Goal: Answer question/provide support

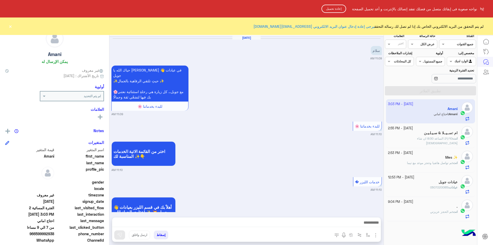
scroll to position [372, 0]
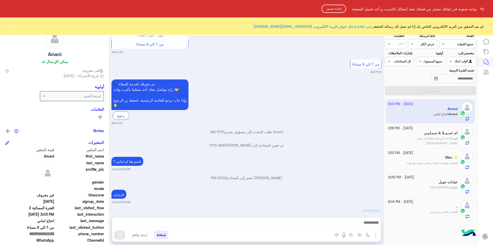
click at [226, 187] on html "نواجه صعوبة فى إبقائك متصل من فضلك تفقد إتصالك بالإنترنت و أعد تحميل الصفحة إعا…" at bounding box center [246, 122] width 493 height 245
click at [336, 7] on button "إعادة تحميل" at bounding box center [334, 9] width 25 height 8
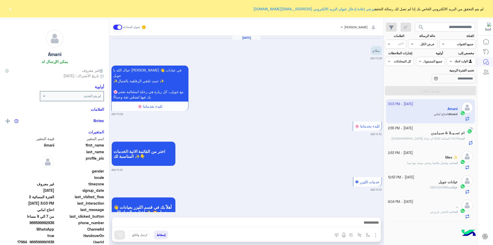
scroll to position [382, 0]
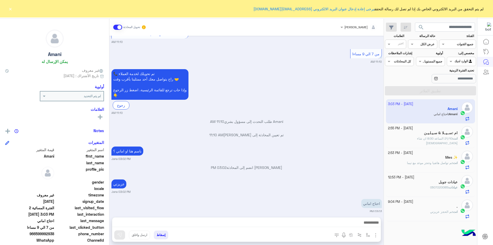
click at [9, 11] on button "×" at bounding box center [10, 8] width 5 height 5
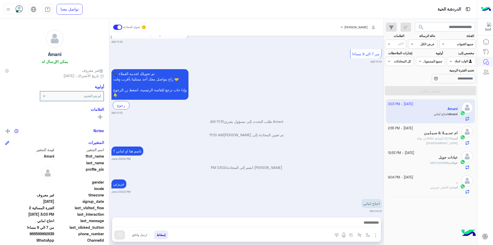
drag, startPoint x: 37, startPoint y: 234, endPoint x: 55, endPoint y: 234, distance: 18.2
click at [55, 234] on div "phone_number [PHONE_NUMBER]" at bounding box center [54, 234] width 99 height 6
copy span "599992938"
click at [431, 61] on input "text" at bounding box center [437, 61] width 12 height 5
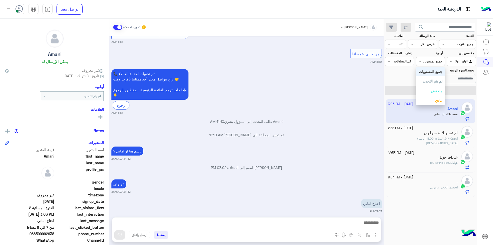
click at [430, 71] on b "جميع المستويات" at bounding box center [431, 71] width 24 height 4
click at [429, 46] on b "عرض الكل" at bounding box center [428, 44] width 14 height 4
click at [428, 55] on b "عرض الكل" at bounding box center [427, 54] width 16 height 4
click at [430, 40] on div "القناه عرض الكل" at bounding box center [422, 44] width 29 height 9
click at [424, 64] on b "مفتوحة" at bounding box center [429, 64] width 11 height 4
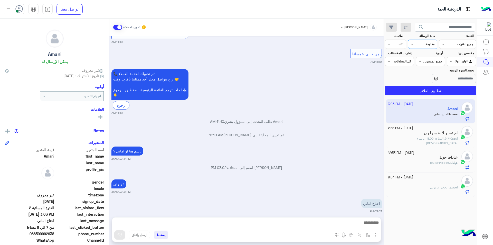
click at [423, 43] on input "text" at bounding box center [429, 43] width 12 height 5
click at [421, 51] on div "عرض الكل" at bounding box center [422, 55] width 29 height 10
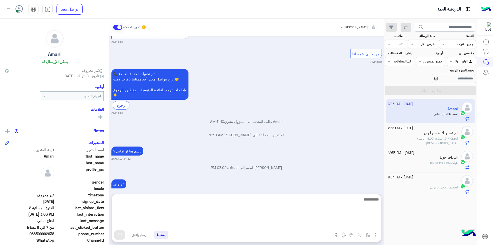
click at [309, 223] on textarea at bounding box center [246, 211] width 269 height 31
type textarea "**********"
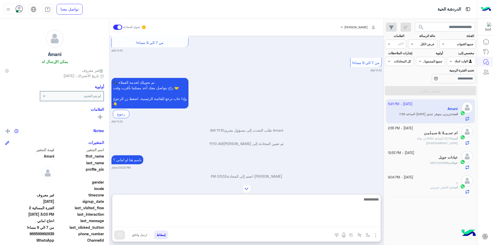
scroll to position [425, 0]
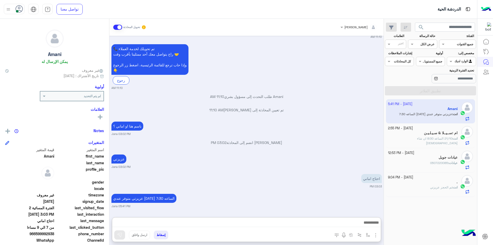
click at [431, 137] on span "21/10 الساعه 8:00 ان شاء [DEMOGRAPHIC_DATA]" at bounding box center [437, 140] width 41 height 8
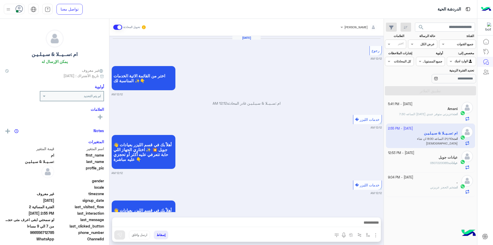
scroll to position [371, 0]
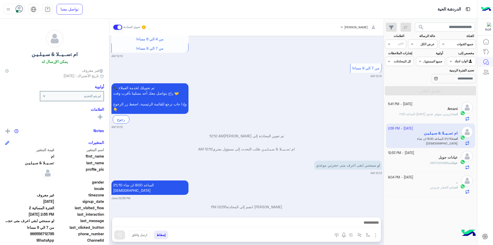
click at [437, 187] on span "تم الحجز عزيزتي" at bounding box center [441, 187] width 22 height 4
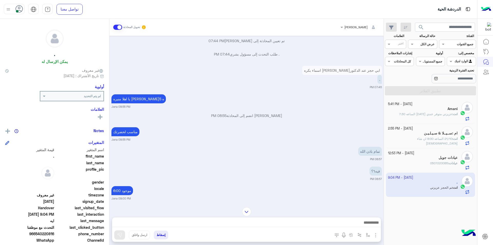
scroll to position [325, 0]
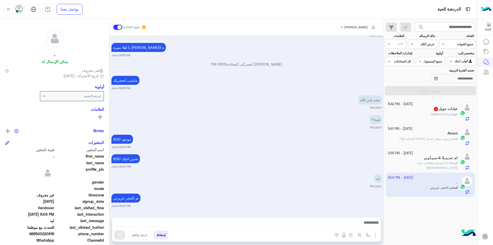
click at [415, 135] on div "Amani" at bounding box center [423, 133] width 70 height 5
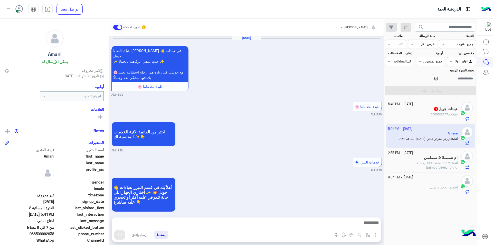
scroll to position [382, 0]
